Goal: Task Accomplishment & Management: Manage account settings

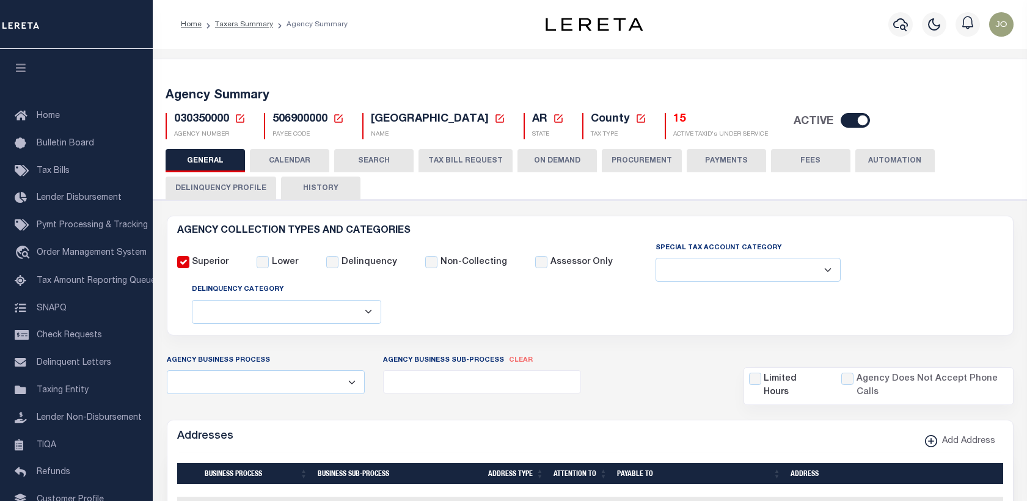
select select
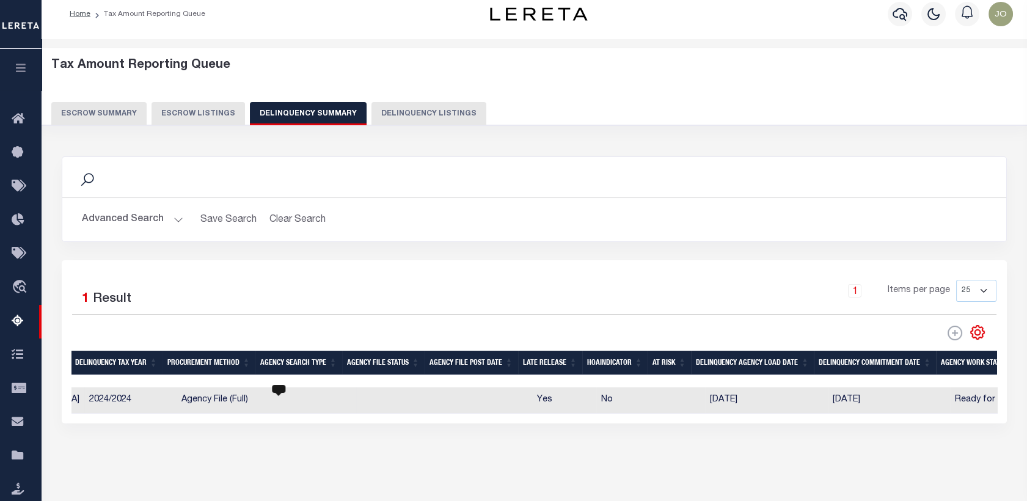
scroll to position [0, 156]
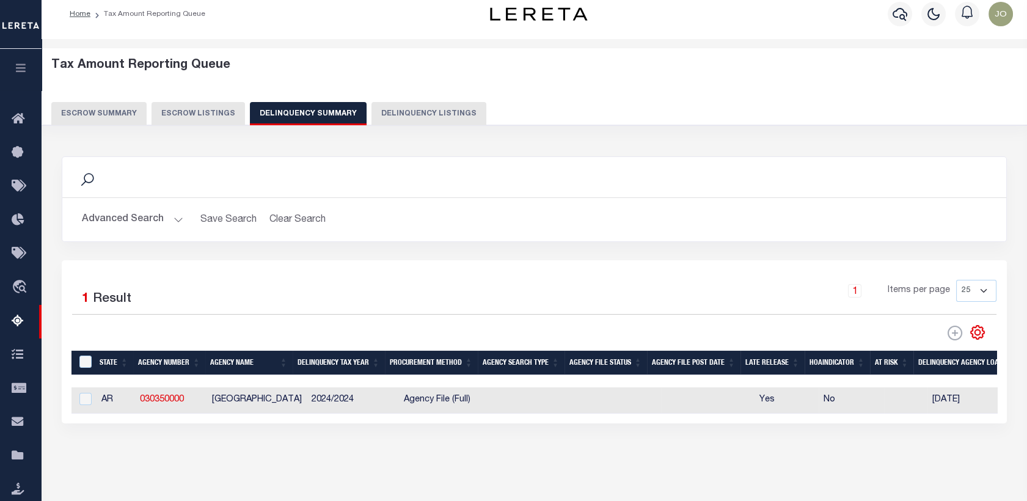
click at [399, 112] on button "Delinquency Listings" at bounding box center [429, 113] width 115 height 23
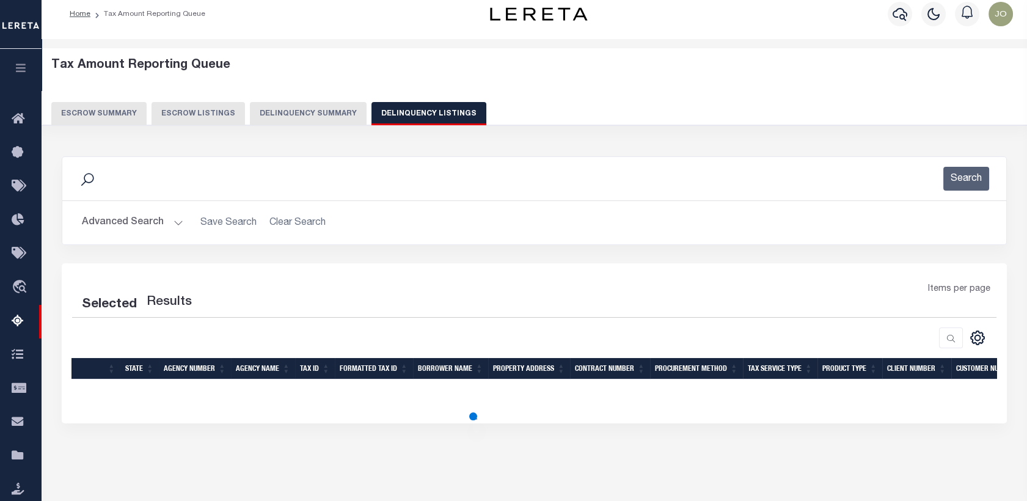
select select "100"
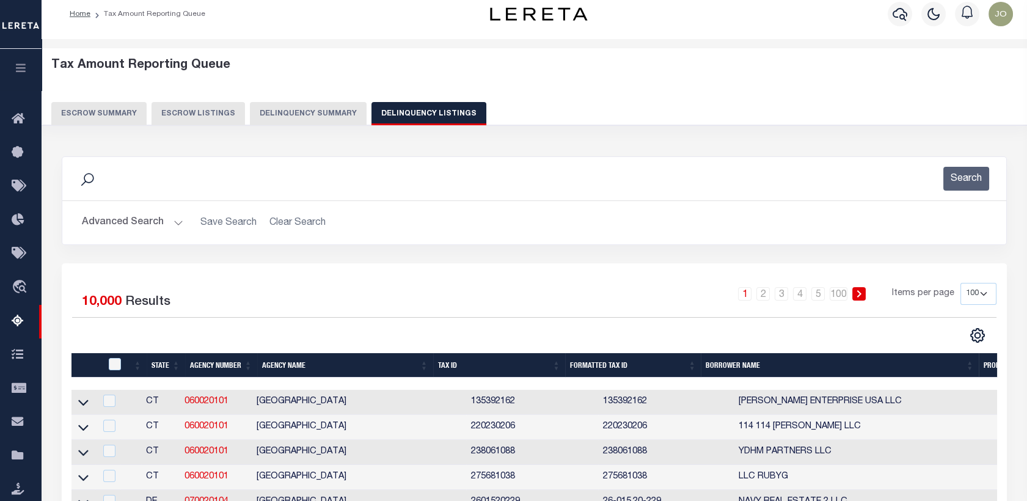
click at [326, 110] on button "Delinquency Summary" at bounding box center [308, 113] width 117 height 23
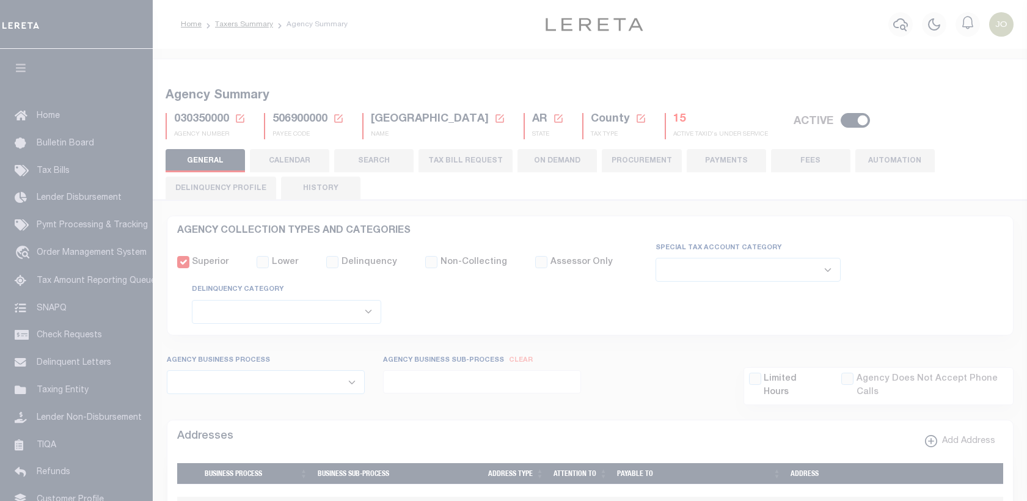
select select
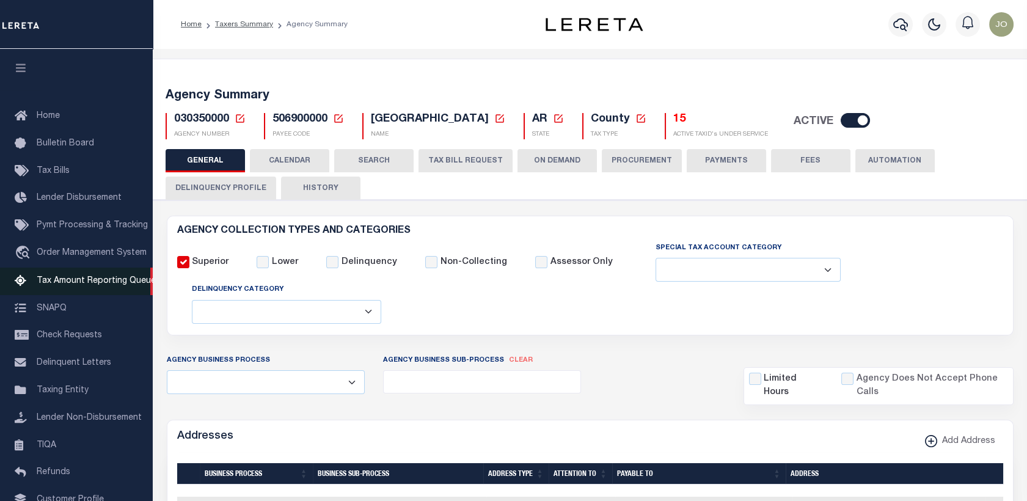
click at [67, 290] on link "Tax Amount Reporting Queue" at bounding box center [76, 282] width 153 height 28
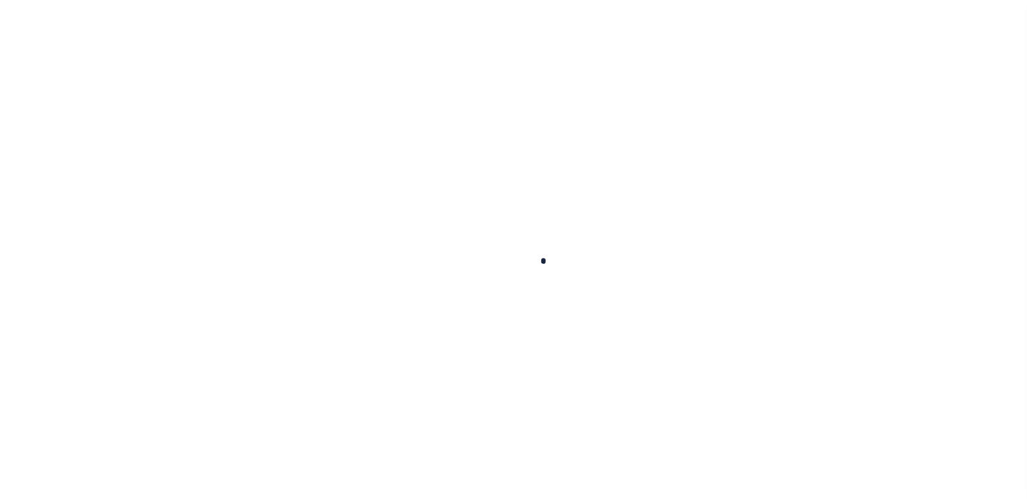
select select "100"
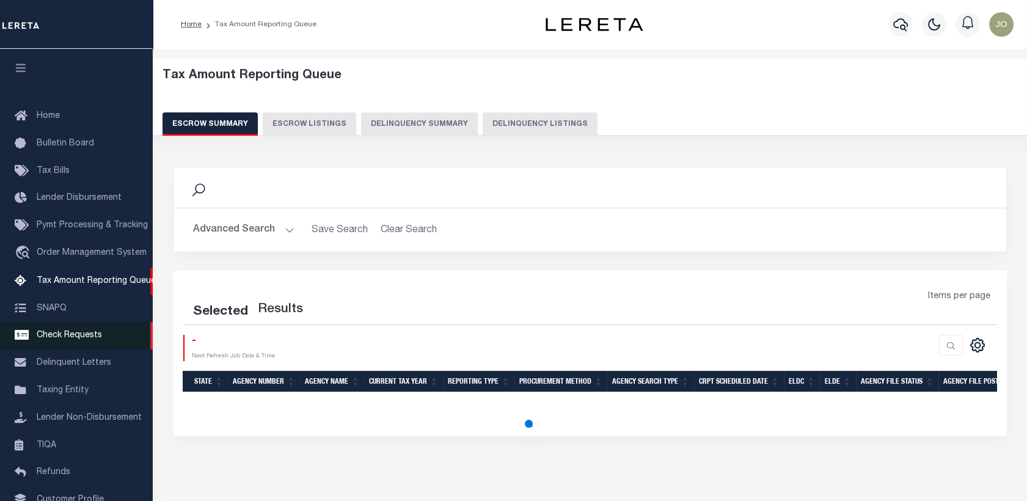
scroll to position [87, 0]
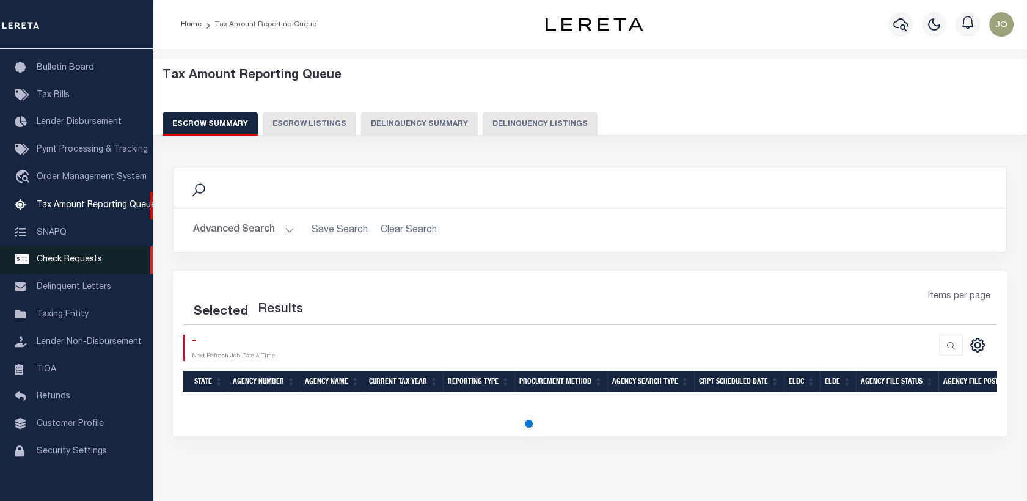
select select "100"
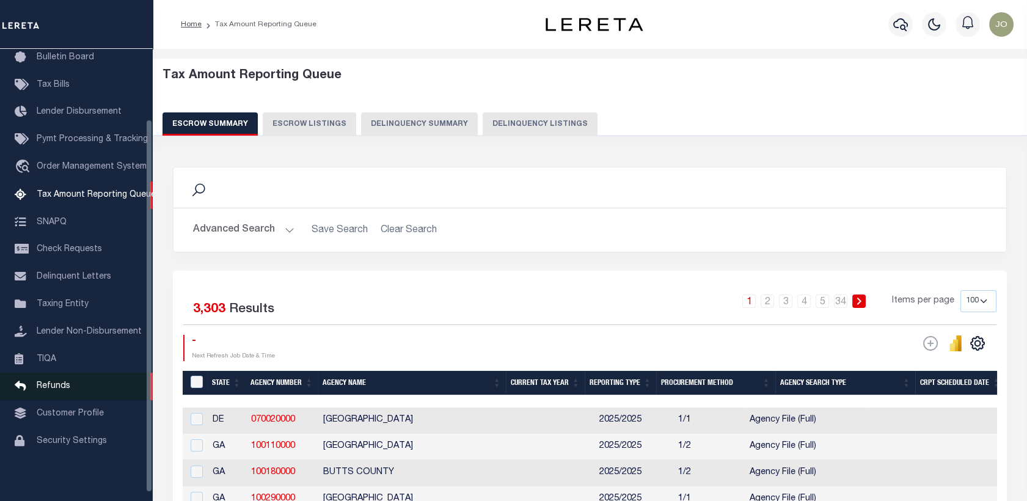
scroll to position [84, 0]
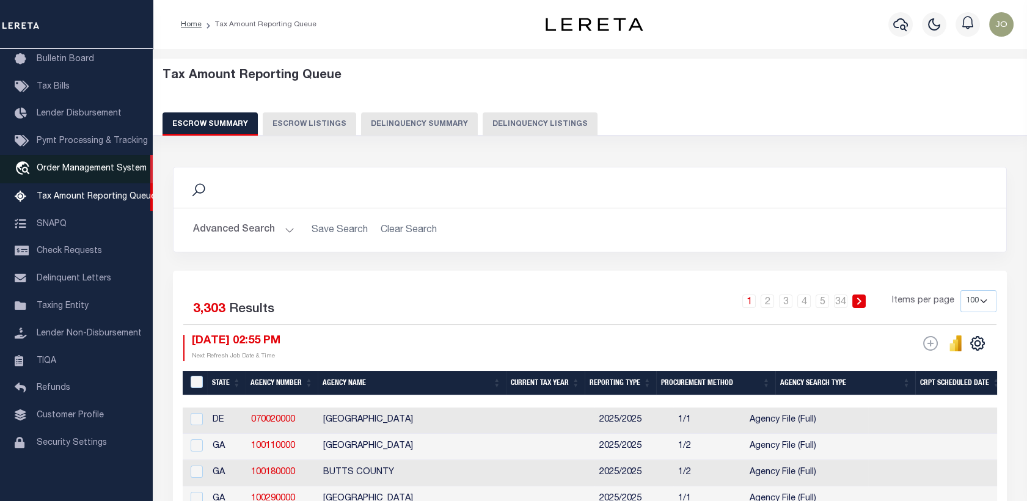
click at [72, 173] on span "Order Management System" at bounding box center [92, 168] width 110 height 9
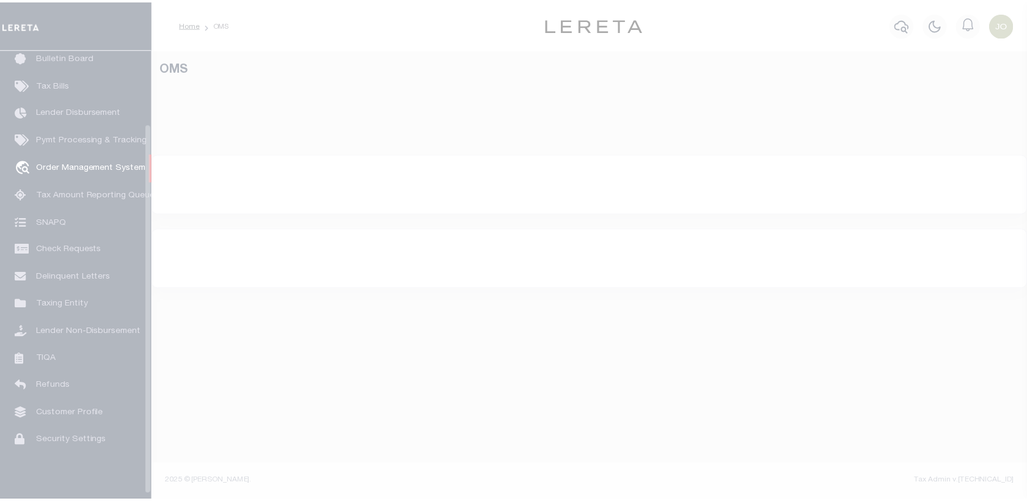
scroll to position [89, 0]
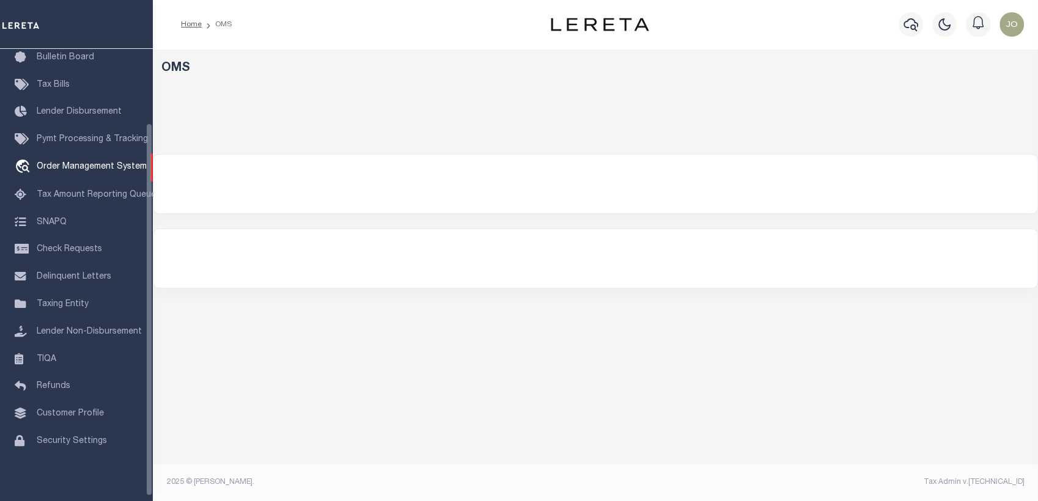
select select "200"
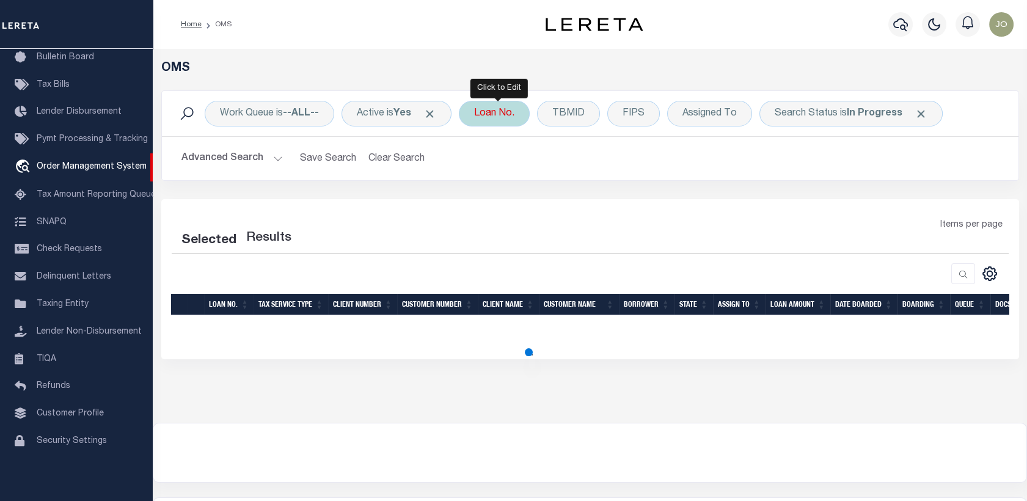
click at [477, 120] on div "Loan No." at bounding box center [494, 114] width 71 height 26
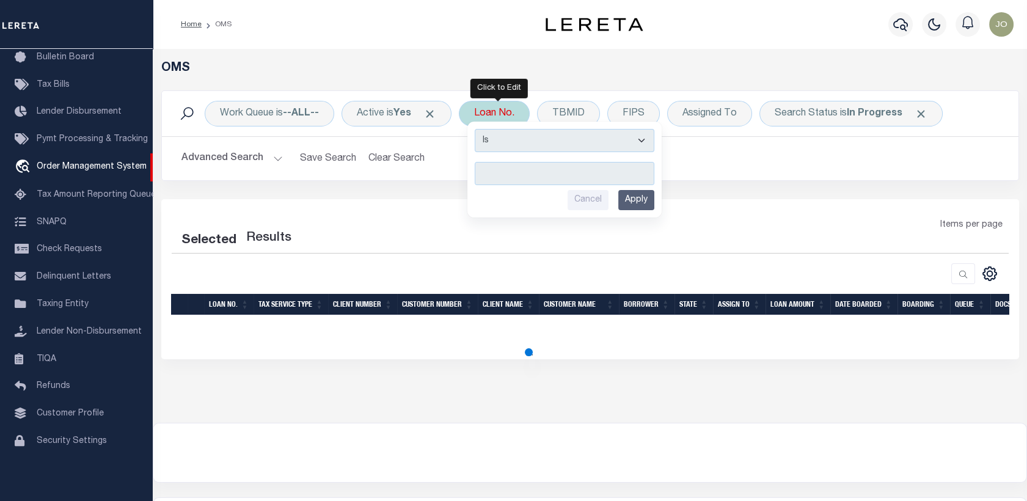
select select "200"
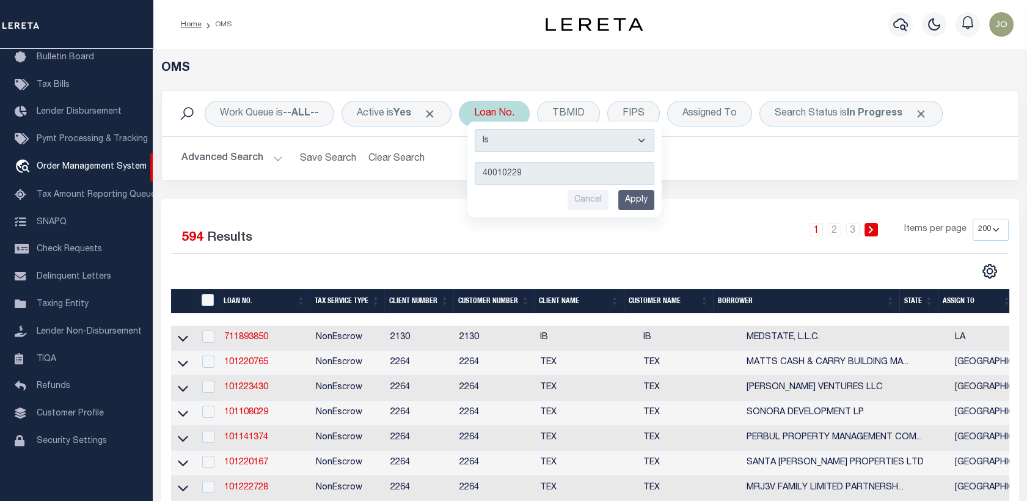
type input "40010229"
click at [641, 197] on input "Apply" at bounding box center [637, 200] width 36 height 20
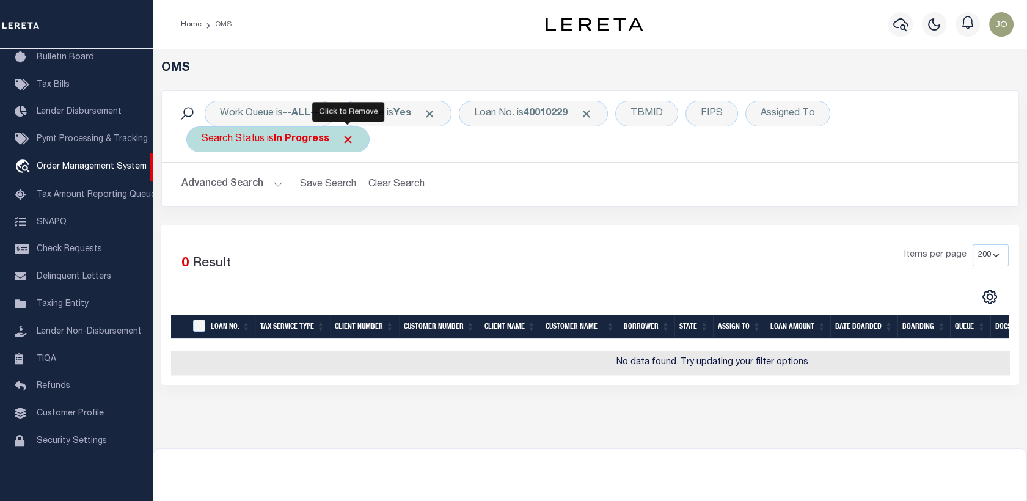
click at [348, 140] on span "Click to Remove" at bounding box center [348, 139] width 13 height 13
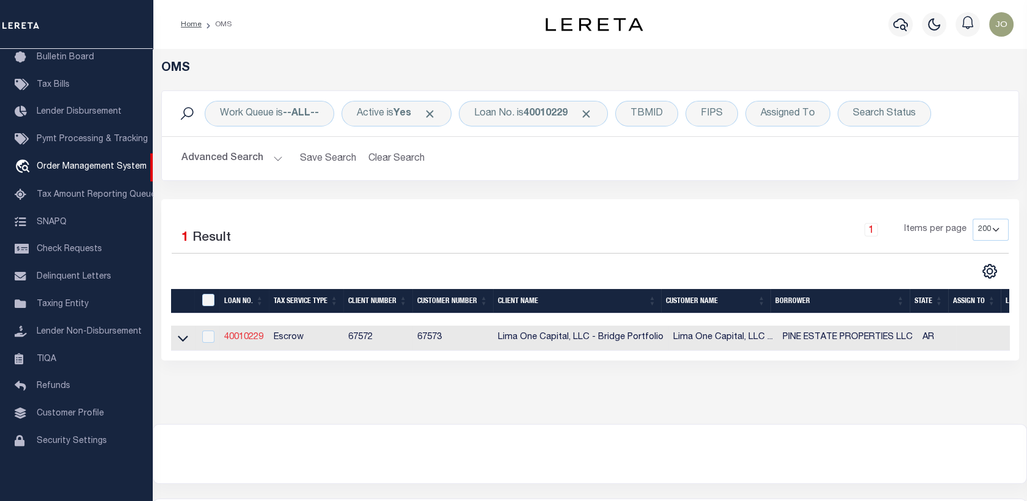
click at [241, 339] on link "40010229" at bounding box center [243, 337] width 39 height 9
type input "40010229"
type input "PINE ESTATE PROPERTIES LLC"
select select
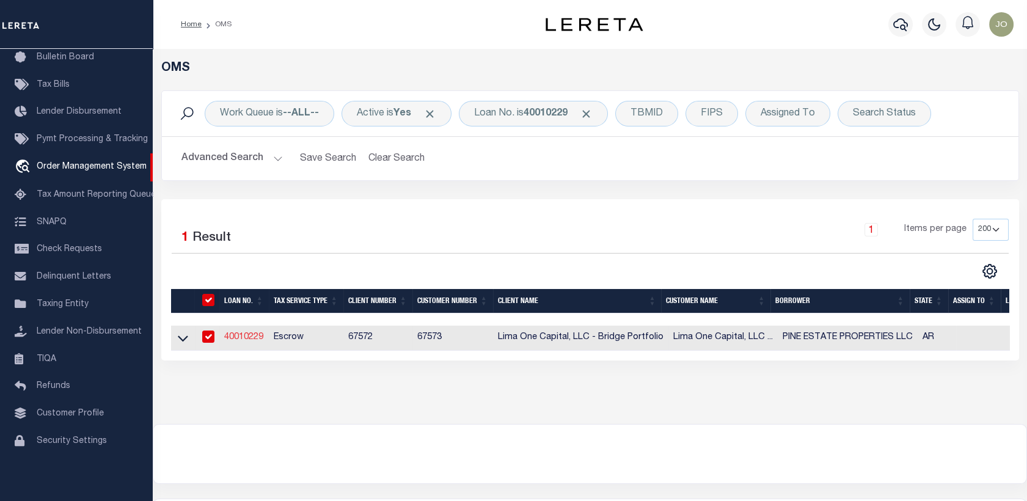
select select
select select "10"
select select
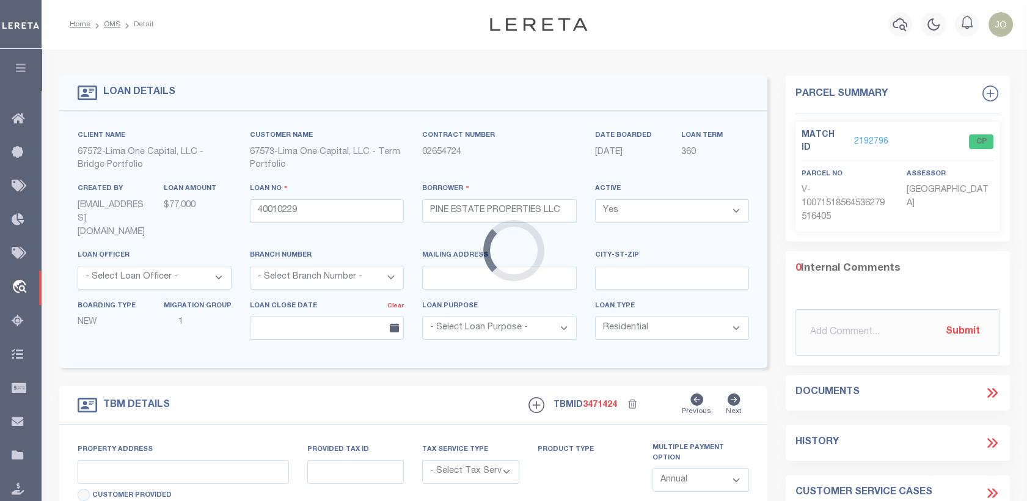
type input "3113 TULIP STREET"
radio input "true"
select select "Escrow"
select select
type input "PINE BLUFF AR 71603"
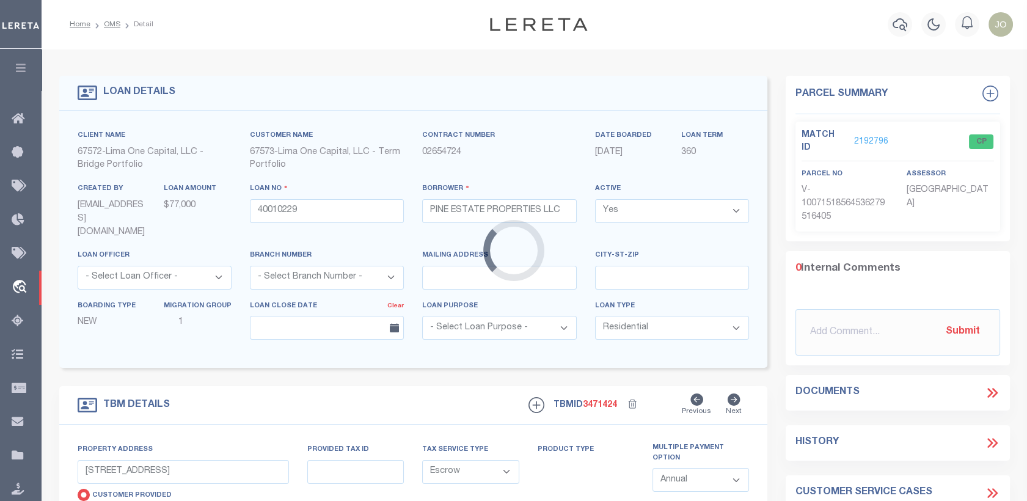
type input "40010229-1"
type input "AR"
type textarea "SEE FILE1"
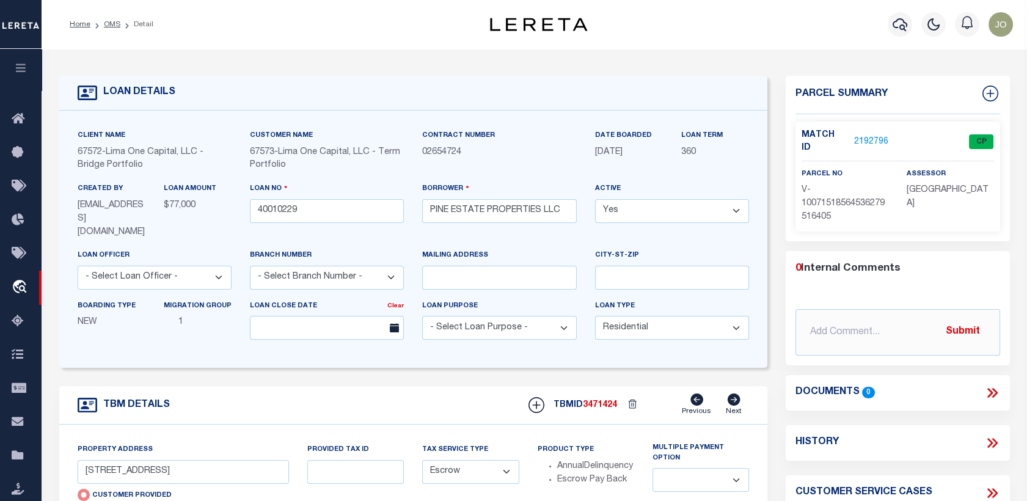
click at [870, 137] on link "2192796" at bounding box center [871, 142] width 34 height 13
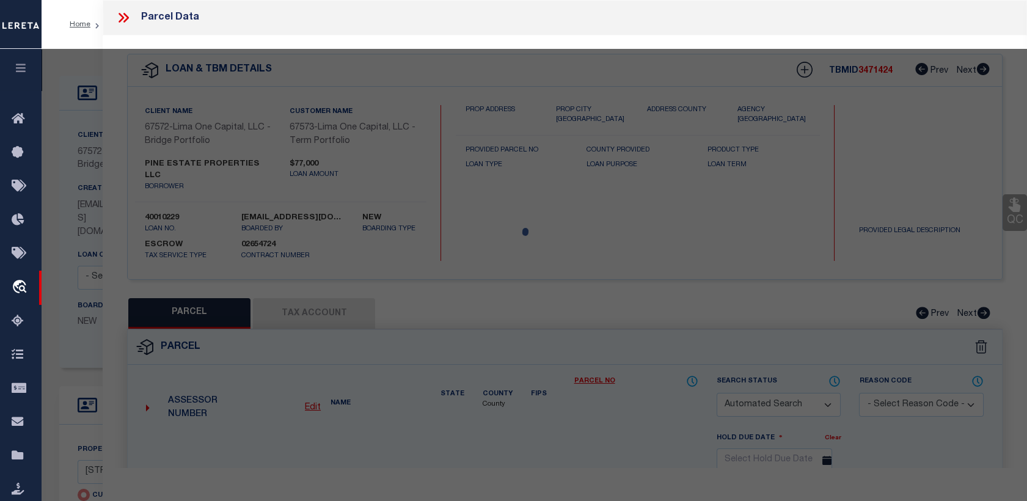
checkbox input "false"
select select "CP"
select select "AGW"
select select
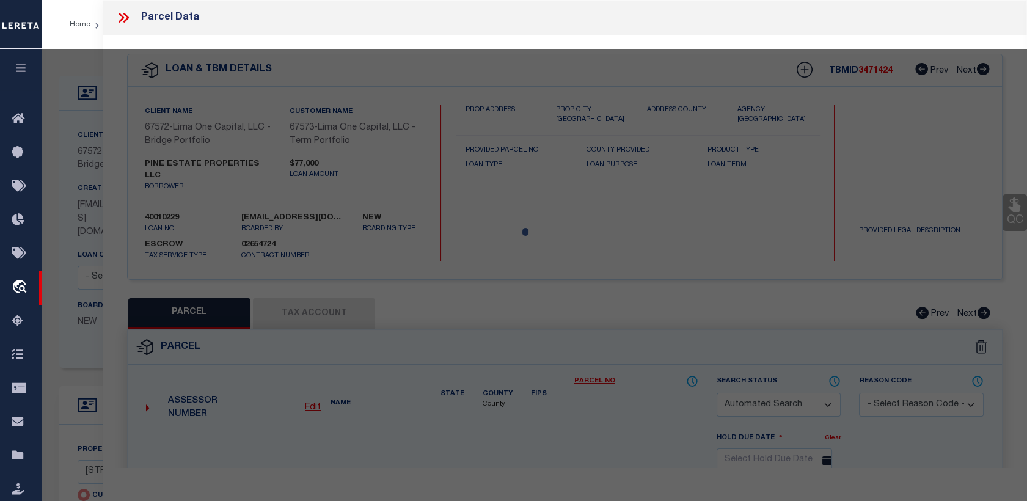
type input "3113 TULIP STREET"
type input "PINE BLUFF AR 71603"
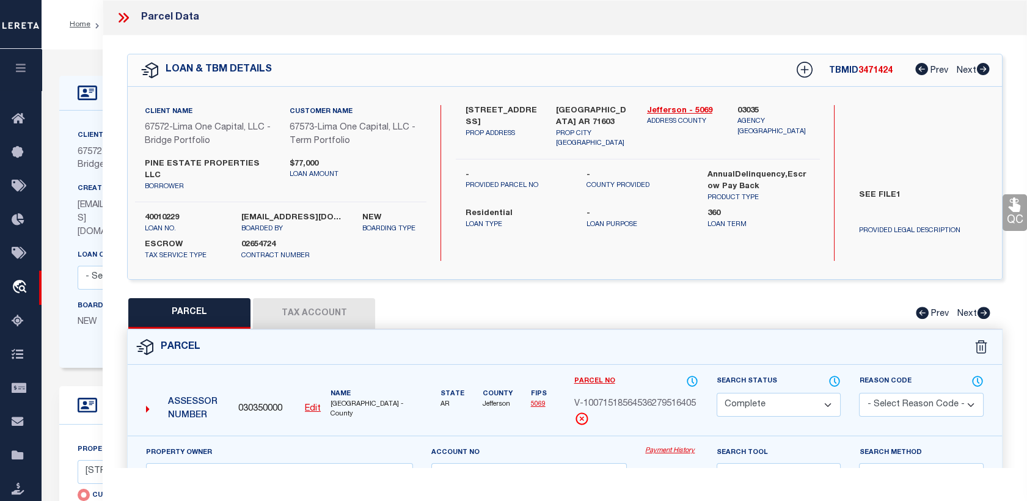
click at [660, 446] on link "Payment History" at bounding box center [671, 451] width 53 height 10
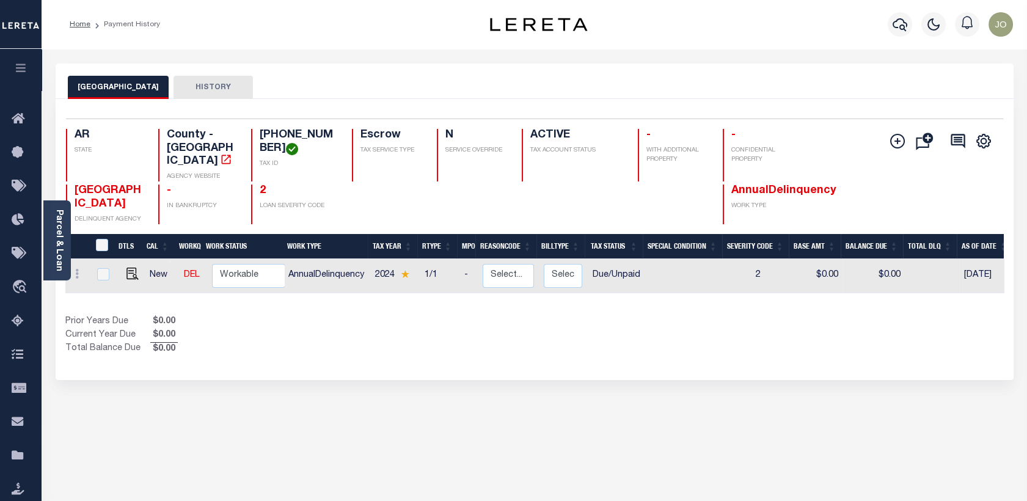
scroll to position [0, 195]
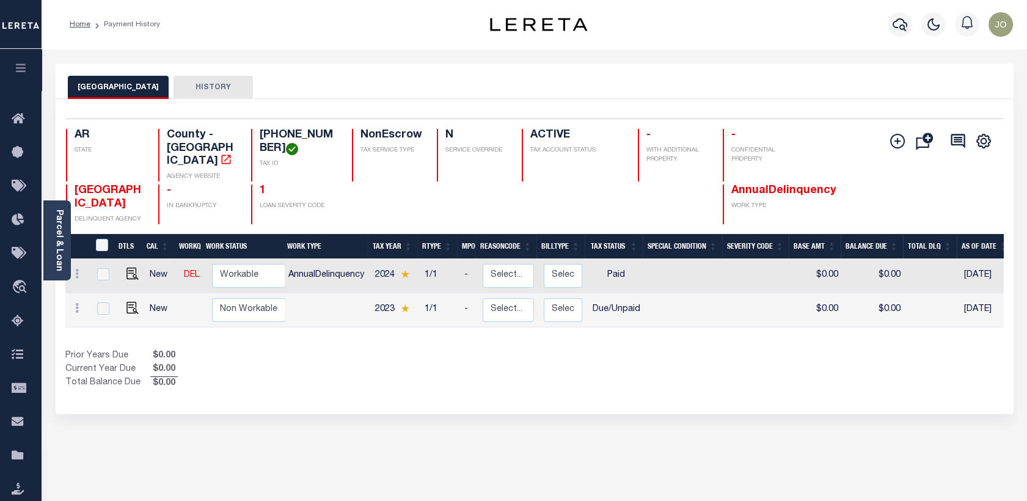
scroll to position [0, 159]
click at [80, 305] on link at bounding box center [76, 310] width 13 height 10
click at [148, 298] on img at bounding box center [150, 304] width 12 height 13
select select "DUE"
type input "$0.00"
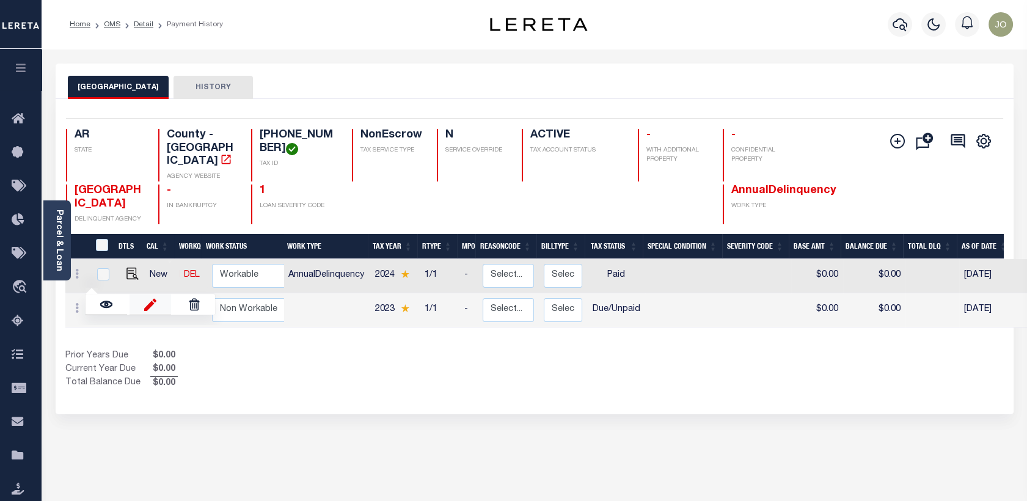
type input "$0.00"
type input "[DATE]"
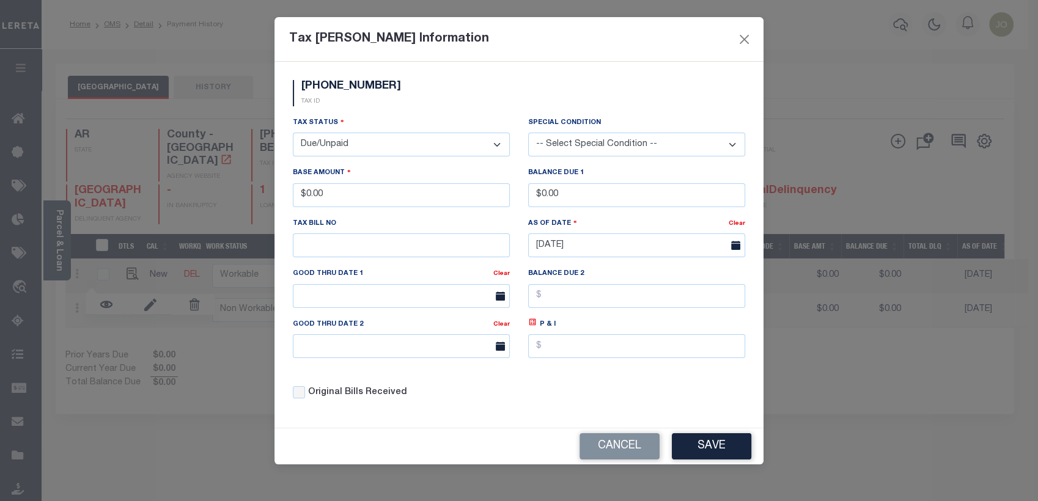
click at [559, 150] on select "-- Select Special Condition -- 3RD PARTY TAX LIEN AGENCY TAX LIEN (A.K.A Inside…" at bounding box center [636, 145] width 217 height 24
select select "20"
click at [528, 133] on select "-- Select Special Condition -- 3RD PARTY TAX LIEN AGENCY TAX LIEN (A.K.A Inside…" at bounding box center [636, 145] width 217 height 24
click at [704, 442] on button "Save" at bounding box center [711, 446] width 79 height 26
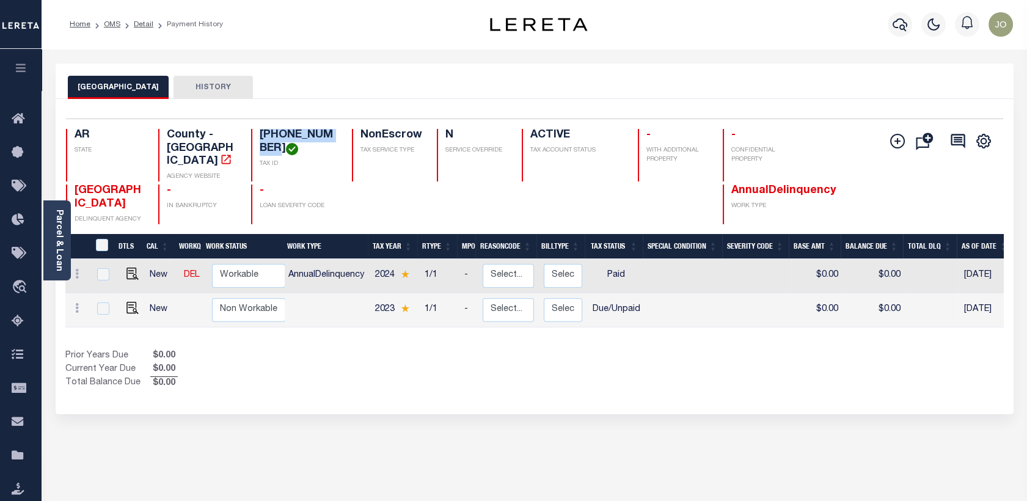
drag, startPoint x: 259, startPoint y: 139, endPoint x: 338, endPoint y: 130, distance: 79.4
click at [338, 130] on div "AR STATE County - AR AGENCY WEBSITE [PHONE_NUMBER] TAX ID NonEscrow TAX SERVICE…" at bounding box center [456, 155] width 781 height 53
copy h4 "[PHONE_NUMBER]"
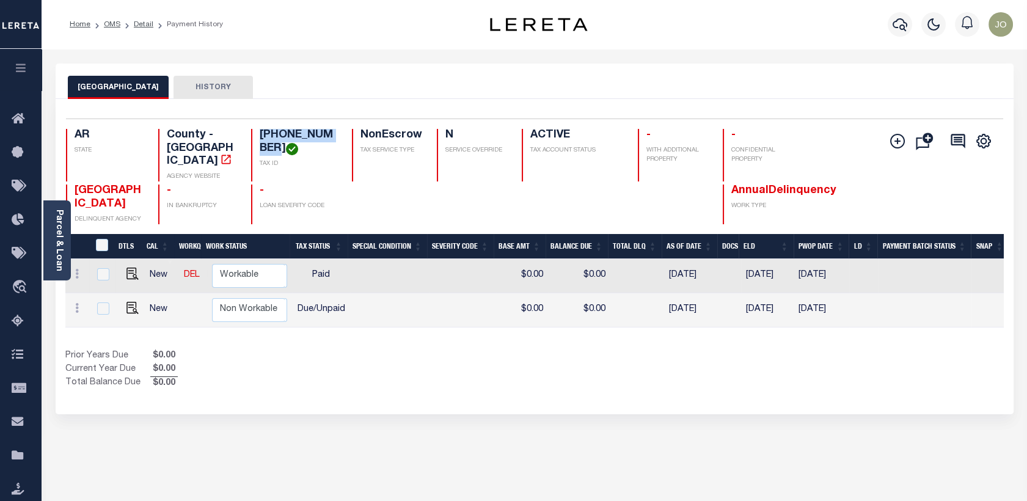
scroll to position [0, 299]
